Goal: Book appointment/travel/reservation

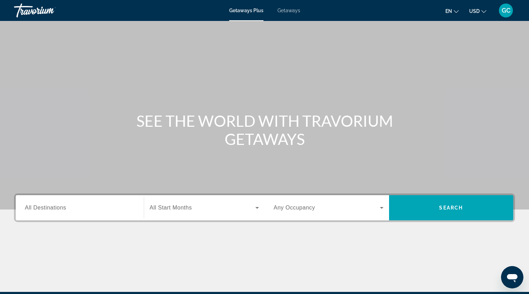
click at [74, 213] on div "Search widget" at bounding box center [80, 208] width 110 height 20
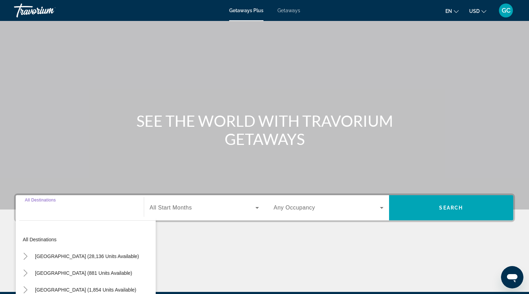
scroll to position [84, 0]
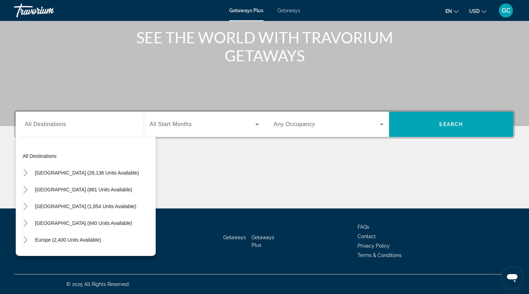
click at [52, 129] on div "Search widget" at bounding box center [80, 125] width 110 height 20
click at [51, 117] on div "Destination All Destinations" at bounding box center [80, 125] width 110 height 20
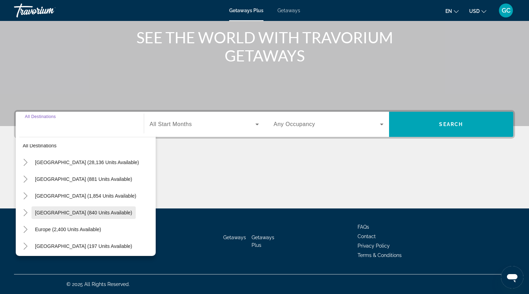
scroll to position [16, 0]
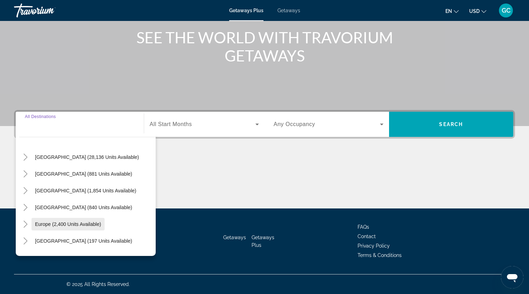
click at [61, 226] on span "Europe (2,400 units available)" at bounding box center [68, 225] width 66 height 6
type input "**********"
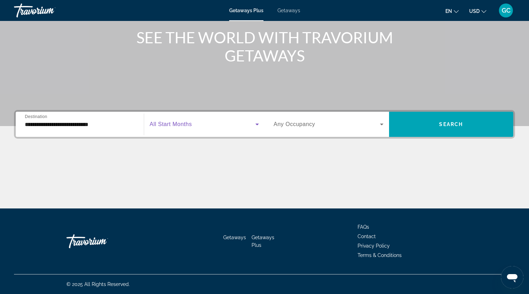
click at [186, 128] on span "Search widget" at bounding box center [203, 124] width 106 height 8
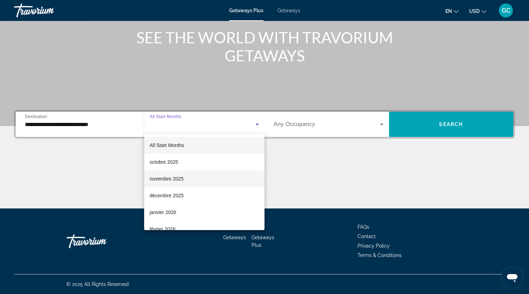
click at [182, 174] on mat-option "novembre 2025" at bounding box center [204, 179] width 121 height 17
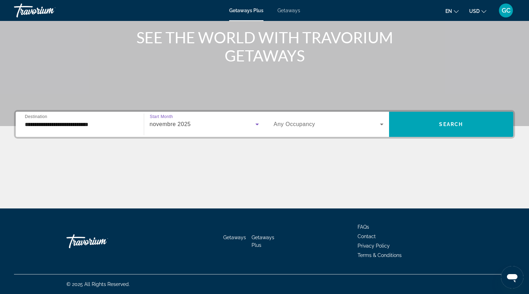
click at [292, 122] on span "Any Occupancy" at bounding box center [294, 124] width 42 height 6
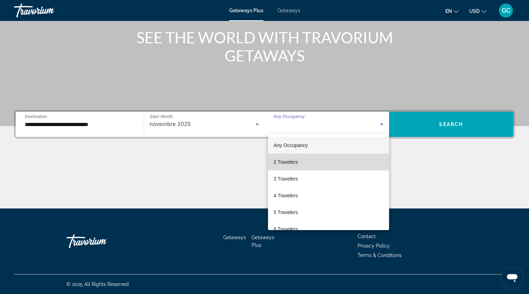
click at [292, 165] on span "2 Travelers" at bounding box center [285, 162] width 24 height 8
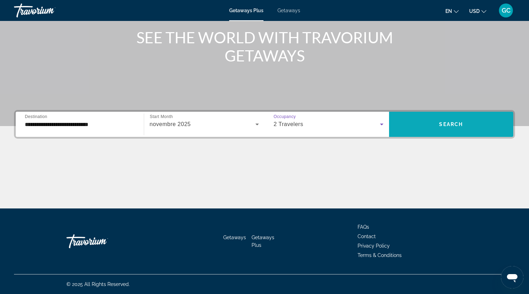
click at [416, 125] on span "Search widget" at bounding box center [451, 124] width 124 height 17
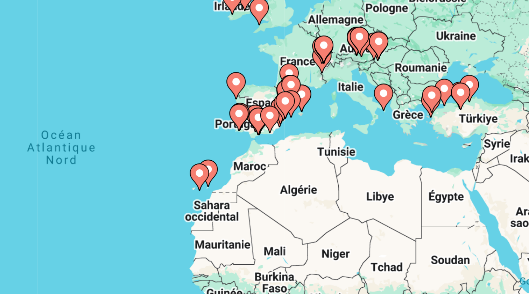
scroll to position [10, 0]
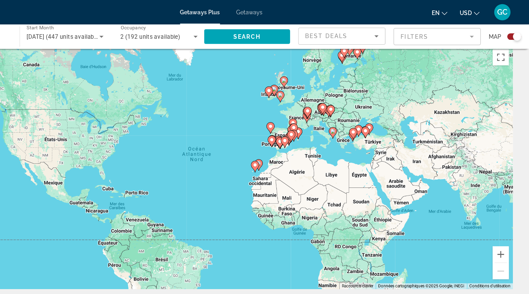
click at [238, 141] on div "Pour activer le glissement avec le clavier, appuyez sur Alt+Entrée. Une fois ce…" at bounding box center [264, 144] width 501 height 210
click at [238, 138] on div "Pour activer le glissement avec le clavier, appuyez sur Alt+Entrée. Une fois ce…" at bounding box center [264, 144] width 501 height 210
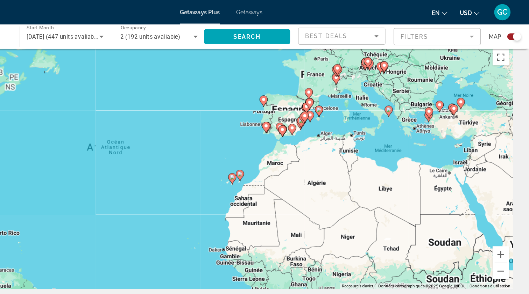
click at [242, 133] on div "Pour activer le glissement avec le clavier, appuyez sur Alt+Entrée. Une fois ce…" at bounding box center [264, 144] width 501 height 210
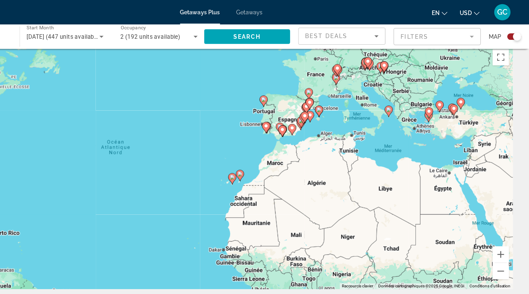
click at [242, 133] on div "Pour activer le glissement avec le clavier, appuyez sur Alt+Entrée. Une fois ce…" at bounding box center [264, 144] width 501 height 210
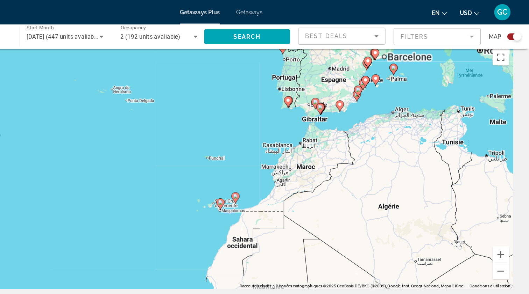
drag, startPoint x: 242, startPoint y: 133, endPoint x: 274, endPoint y: 129, distance: 32.7
click at [274, 129] on div "Pour activer le glissement avec le clavier, appuyez sur Alt+Entrée. Une fois ce…" at bounding box center [264, 144] width 501 height 210
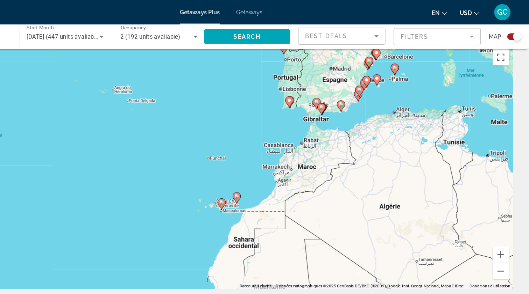
click at [265, 139] on div "Pour activer le glissement avec le clavier, appuyez sur Alt+Entrée. Une fois ce…" at bounding box center [264, 144] width 501 height 210
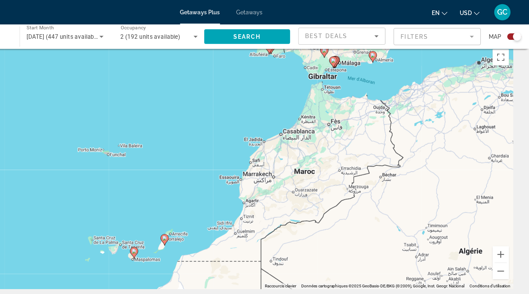
click at [10, 35] on div "**********" at bounding box center [48, 32] width 77 height 20
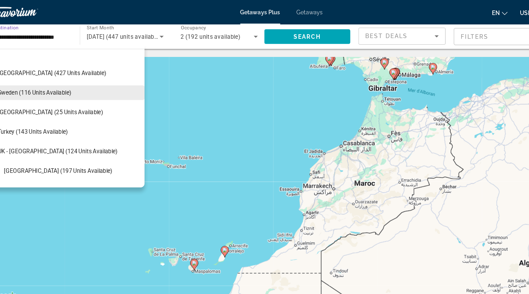
scroll to position [315, 0]
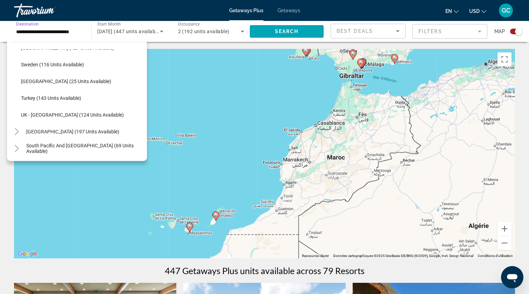
click at [24, 33] on input "**********" at bounding box center [49, 32] width 66 height 8
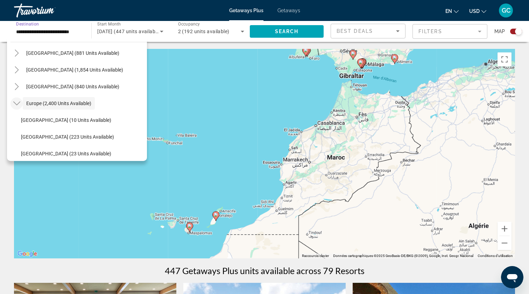
click at [18, 102] on icon "Toggle Europe (2,400 units available)" at bounding box center [16, 103] width 7 height 7
click at [18, 89] on icon "Toggle Caribbean & Atlantic Islands (840 units available)" at bounding box center [16, 86] width 7 height 7
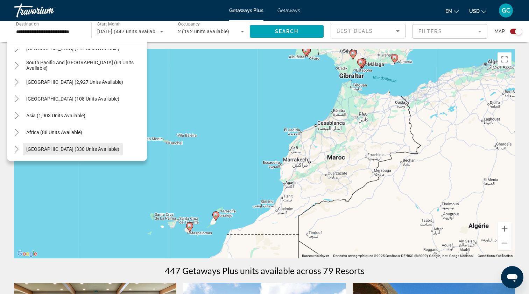
scroll to position [164, 0]
click at [48, 134] on span "Africa (88 units available)" at bounding box center [54, 133] width 56 height 6
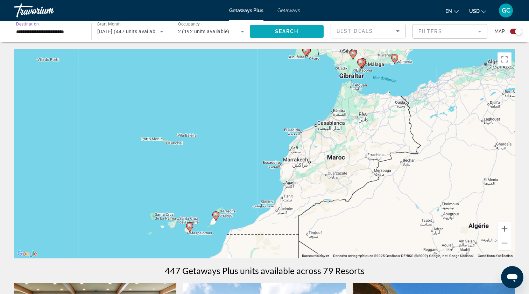
click at [290, 28] on span "Search widget" at bounding box center [287, 31] width 74 height 17
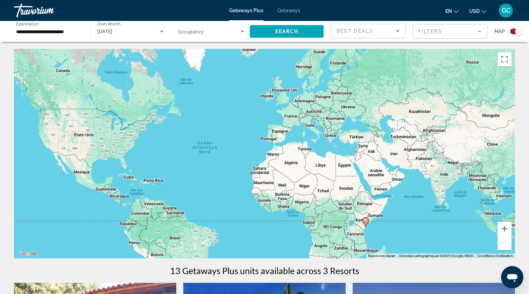
click at [273, 158] on div "Pour activer le glissement avec le clavier, appuyez sur Alt+Entrée. Une fois ce…" at bounding box center [264, 154] width 501 height 210
click at [271, 157] on div "Pour activer le glissement avec le clavier, appuyez sur Alt+Entrée. Une fois ce…" at bounding box center [264, 154] width 501 height 210
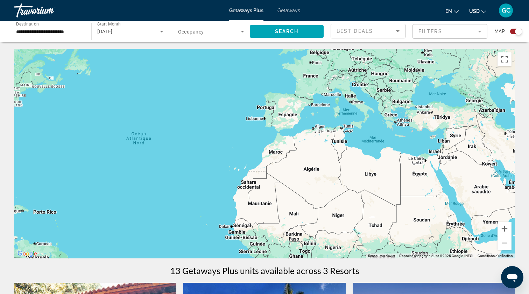
click at [272, 153] on div "Main content" at bounding box center [264, 154] width 501 height 210
click at [268, 153] on div "Main content" at bounding box center [264, 154] width 501 height 210
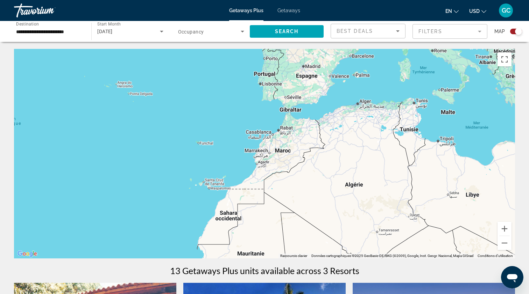
click at [264, 156] on div "Main content" at bounding box center [264, 154] width 501 height 210
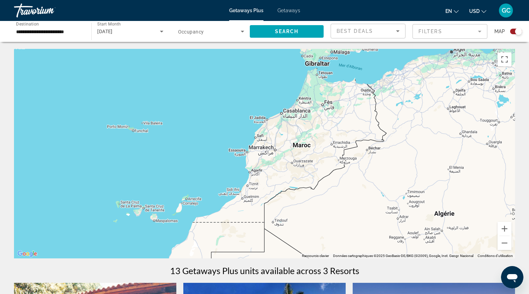
click at [49, 33] on input "**********" at bounding box center [49, 32] width 66 height 8
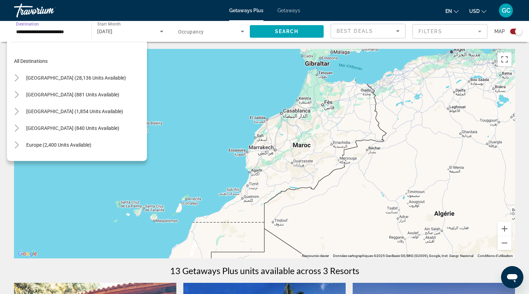
scroll to position [142, 0]
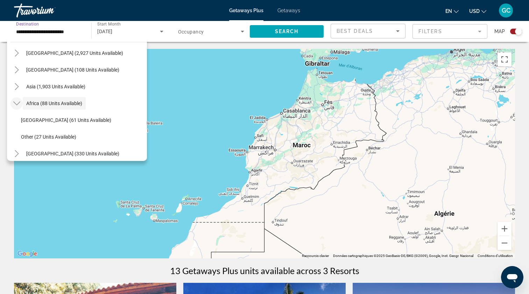
click at [15, 107] on icon "Toggle Africa (88 units available)" at bounding box center [16, 103] width 7 height 7
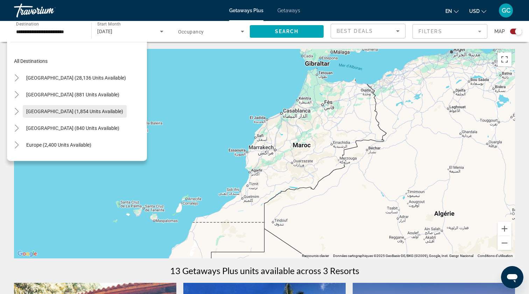
scroll to position [0, 0]
click at [450, 10] on span "en" at bounding box center [448, 11] width 7 height 6
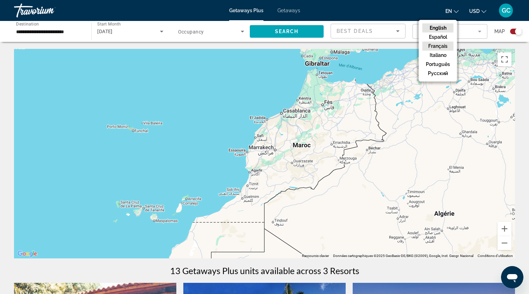
click at [438, 43] on button "Français" at bounding box center [437, 46] width 31 height 9
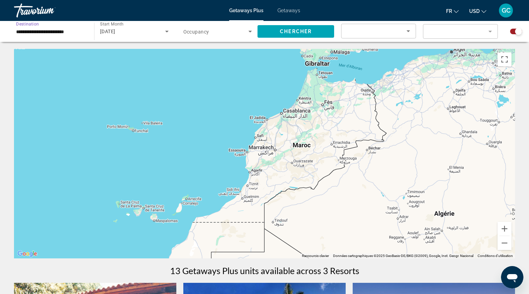
click at [58, 33] on input "**********" at bounding box center [50, 32] width 69 height 8
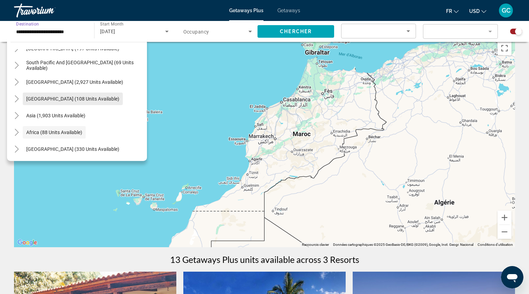
scroll to position [6, 0]
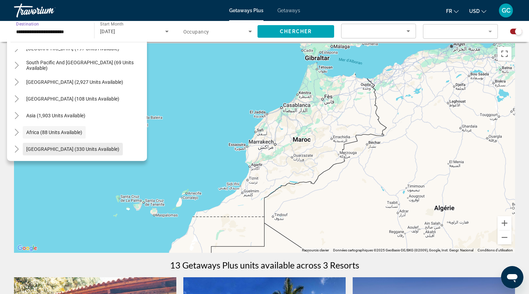
click at [57, 146] on span "Search widget" at bounding box center [73, 149] width 100 height 17
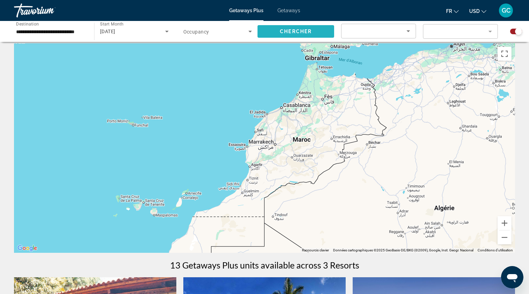
click at [285, 29] on span "Chercher" at bounding box center [296, 32] width 32 height 6
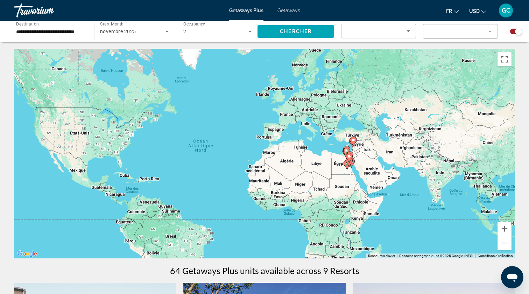
click at [59, 30] on input "**********" at bounding box center [50, 32] width 69 height 8
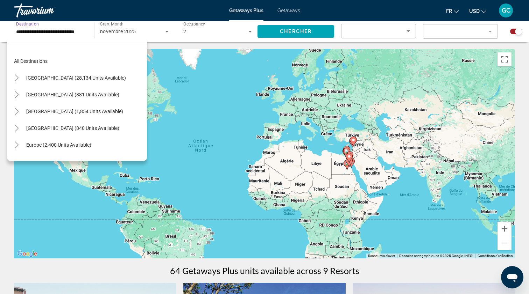
scroll to position [159, 0]
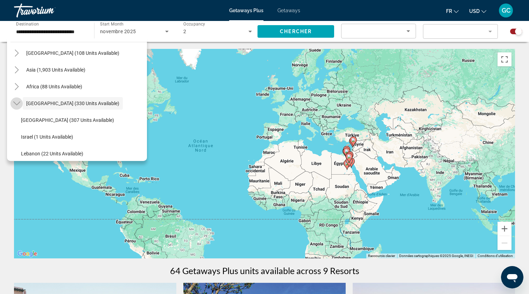
click at [19, 105] on icon "Toggle Middle East (330 units available)" at bounding box center [16, 103] width 7 height 7
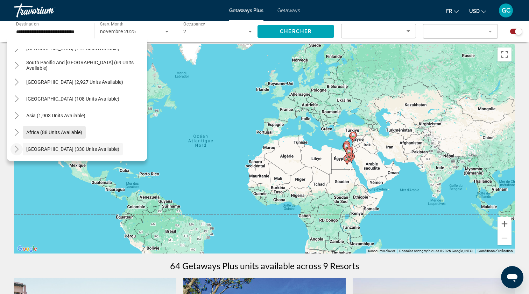
scroll to position [113, 0]
click at [63, 103] on span "Search widget" at bounding box center [73, 99] width 100 height 17
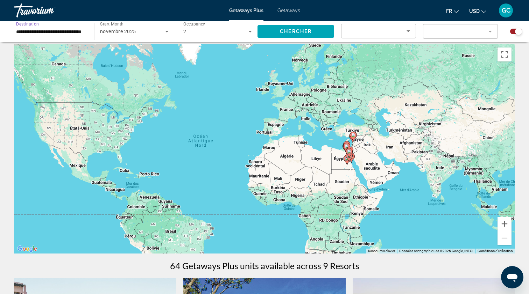
click at [58, 35] on input "**********" at bounding box center [50, 32] width 69 height 8
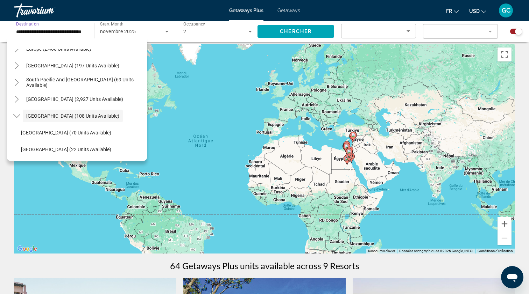
scroll to position [98, 0]
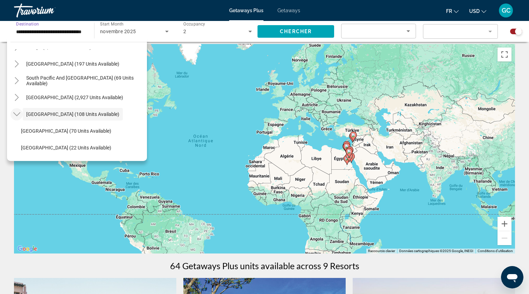
click at [19, 119] on mat-icon "Toggle Central America (108 units available)" at bounding box center [16, 114] width 12 height 12
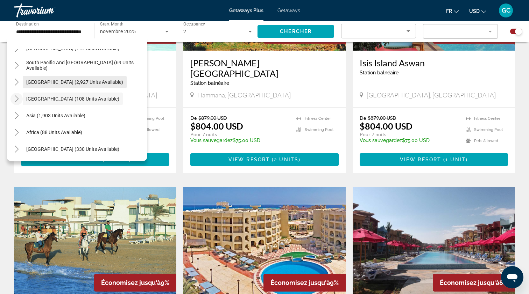
scroll to position [113, 0]
click at [53, 135] on span "Africa (88 units available)" at bounding box center [54, 133] width 56 height 6
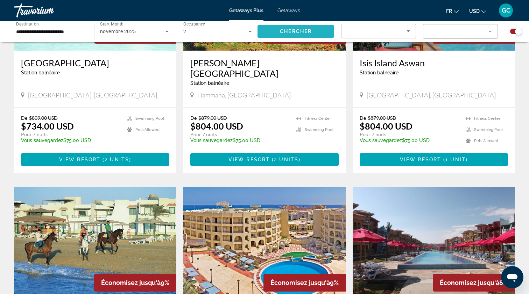
click at [274, 35] on span "Search widget" at bounding box center [295, 31] width 77 height 17
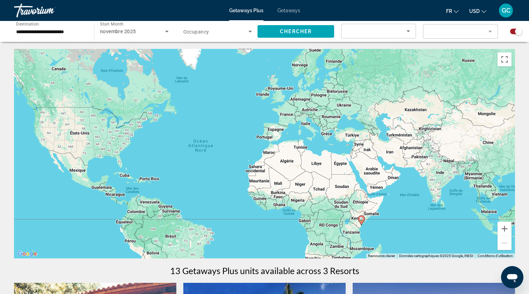
click at [361, 222] on icon "Main content" at bounding box center [361, 220] width 6 height 9
type input "**********"
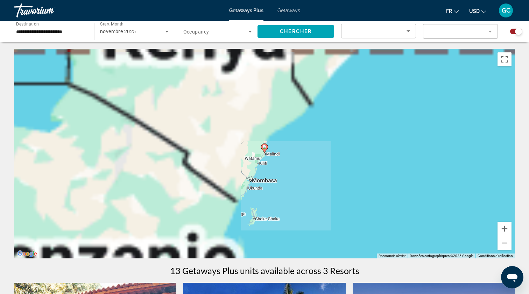
click at [264, 149] on icon "Main content" at bounding box center [264, 148] width 6 height 9
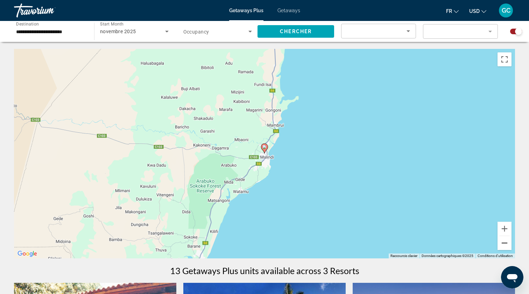
click at [503, 248] on button "Zoom arrière" at bounding box center [504, 243] width 14 height 14
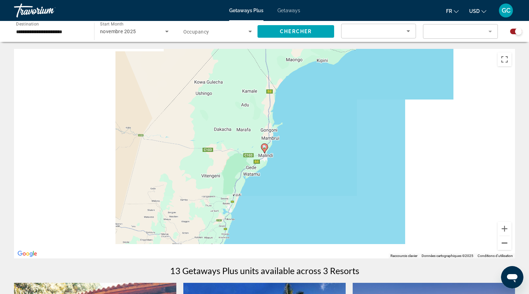
click at [503, 248] on button "Zoom arrière" at bounding box center [504, 243] width 14 height 14
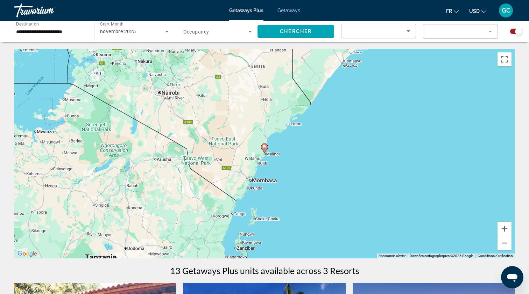
click at [503, 248] on button "Zoom arrière" at bounding box center [504, 243] width 14 height 14
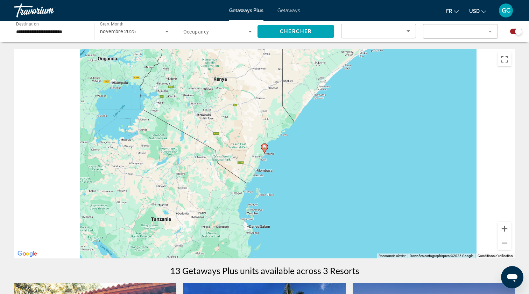
click at [503, 248] on button "Zoom arrière" at bounding box center [504, 243] width 14 height 14
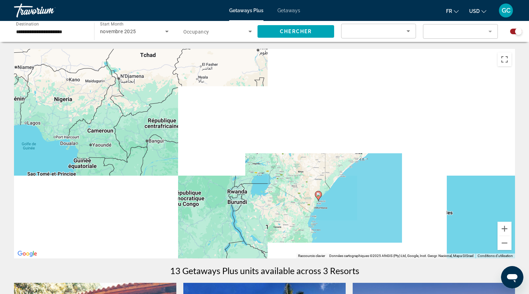
drag, startPoint x: 236, startPoint y: 124, endPoint x: 302, endPoint y: 178, distance: 85.0
click at [302, 178] on div "Pour activer le glissement avec le clavier, appuyez sur Alt+Entrée. Une fois ce…" at bounding box center [264, 154] width 501 height 210
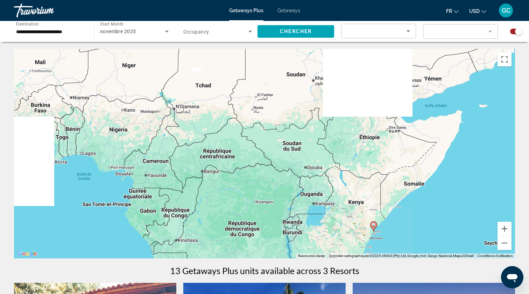
drag, startPoint x: 158, startPoint y: 132, endPoint x: 276, endPoint y: 199, distance: 135.9
click at [276, 199] on div "Pour activer le glissement avec le clavier, appuyez sur Alt+Entrée. Une fois ce…" at bounding box center [264, 154] width 501 height 210
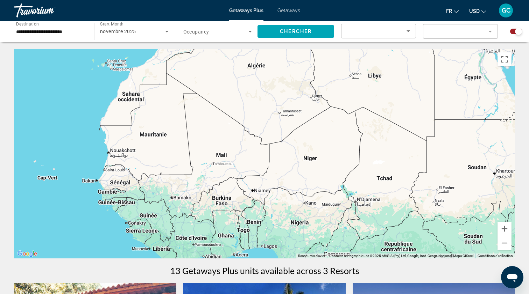
drag, startPoint x: 174, startPoint y: 118, endPoint x: 274, endPoint y: 165, distance: 110.9
click at [274, 165] on div "Pour activer le glissement avec le clavier, appuyez sur Alt+Entrée. Une fois ce…" at bounding box center [264, 154] width 501 height 210
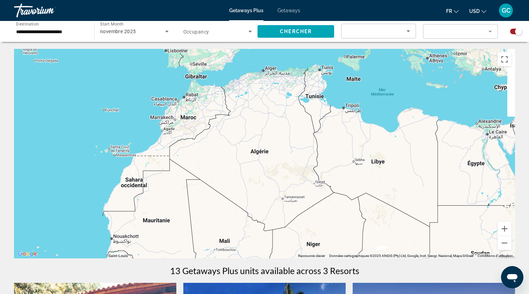
drag, startPoint x: 259, startPoint y: 122, endPoint x: 241, endPoint y: 209, distance: 88.5
click at [241, 208] on div "Pour activer le glissement avec le clavier, appuyez sur Alt+Entrée. Une fois ce…" at bounding box center [264, 154] width 501 height 210
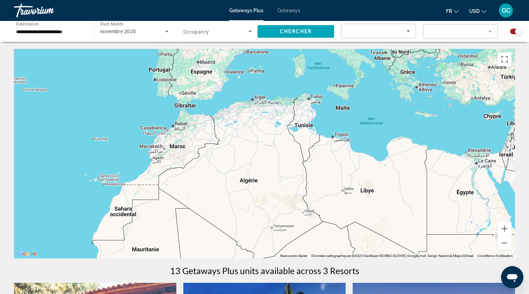
click at [173, 144] on div "Pour activer le glissement avec le clavier, appuyez sur Alt+Entrée. Une fois ce…" at bounding box center [264, 154] width 501 height 210
click at [231, 34] on span "Search widget" at bounding box center [215, 31] width 65 height 8
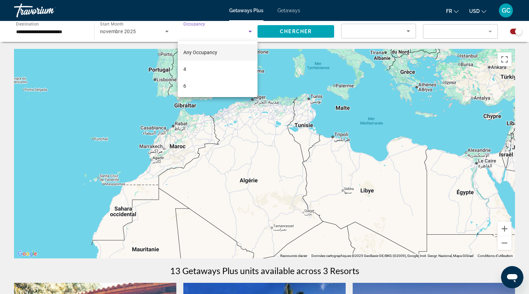
click at [140, 94] on div at bounding box center [264, 147] width 529 height 294
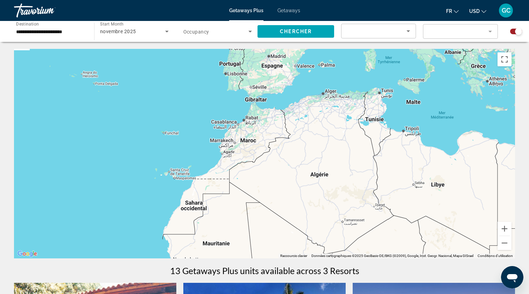
drag, startPoint x: 156, startPoint y: 164, endPoint x: 229, endPoint y: 162, distance: 73.1
click at [229, 162] on div "Pour activer le glissement avec le clavier, appuyez sur Alt+Entrée. Une fois ce…" at bounding box center [264, 154] width 501 height 210
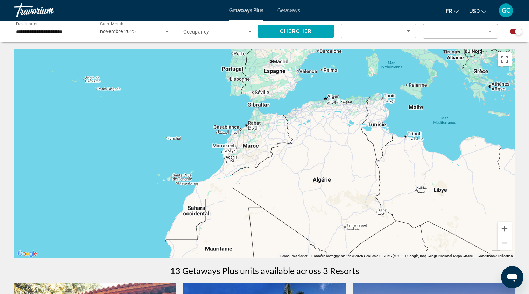
click at [291, 10] on span "Getaways" at bounding box center [288, 11] width 23 height 6
